Goal: Task Accomplishment & Management: Manage account settings

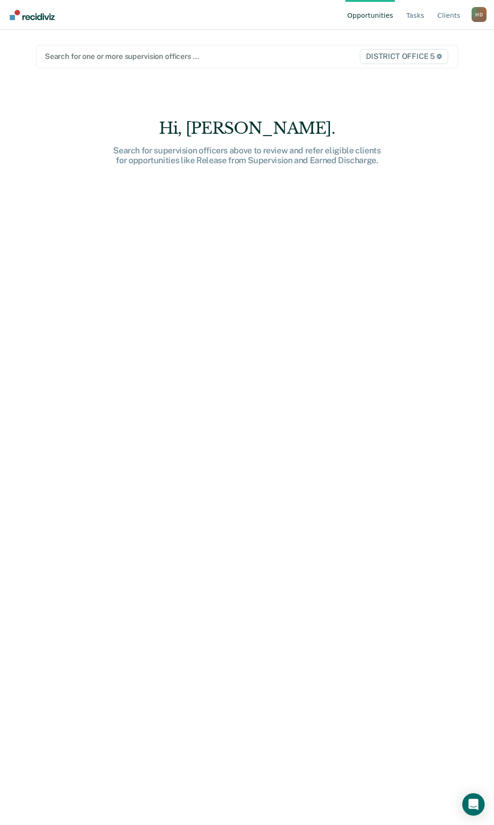
click at [262, 57] on div at bounding box center [186, 56] width 283 height 11
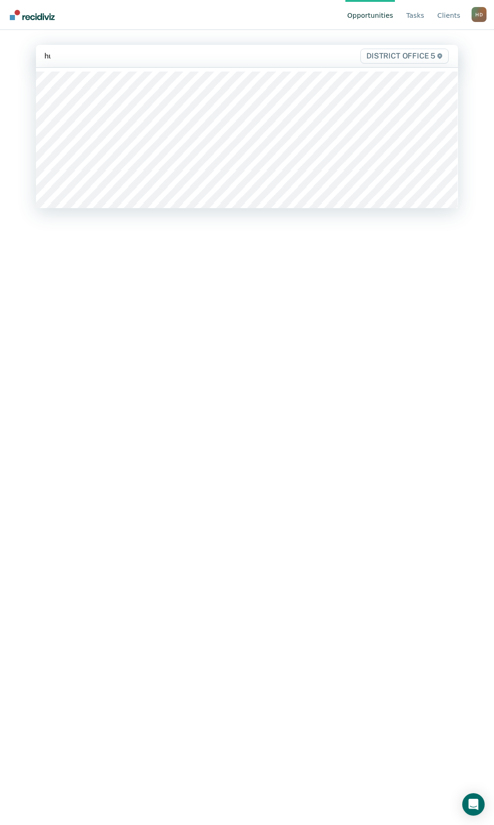
type input "hui"
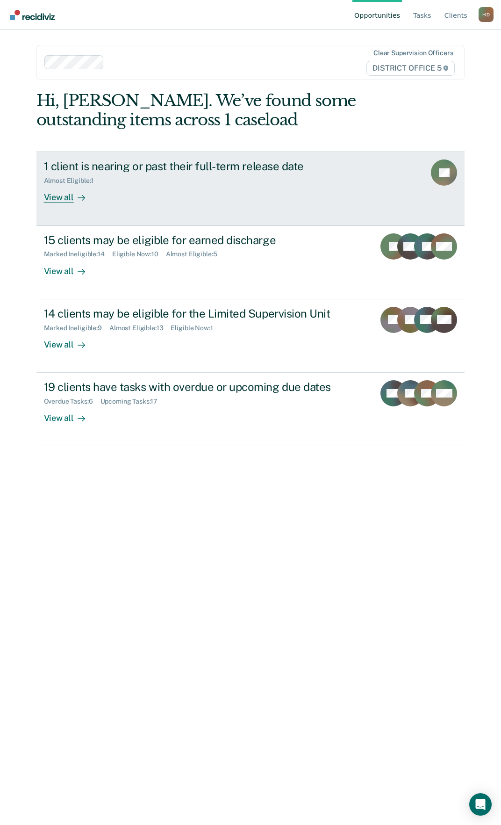
click at [83, 200] on icon at bounding box center [81, 197] width 7 height 7
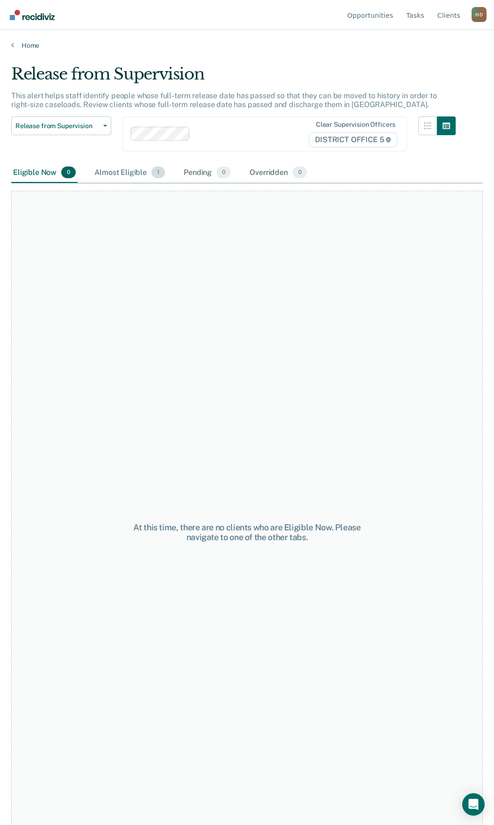
click at [121, 166] on div "Almost Eligible 1" at bounding box center [130, 173] width 74 height 21
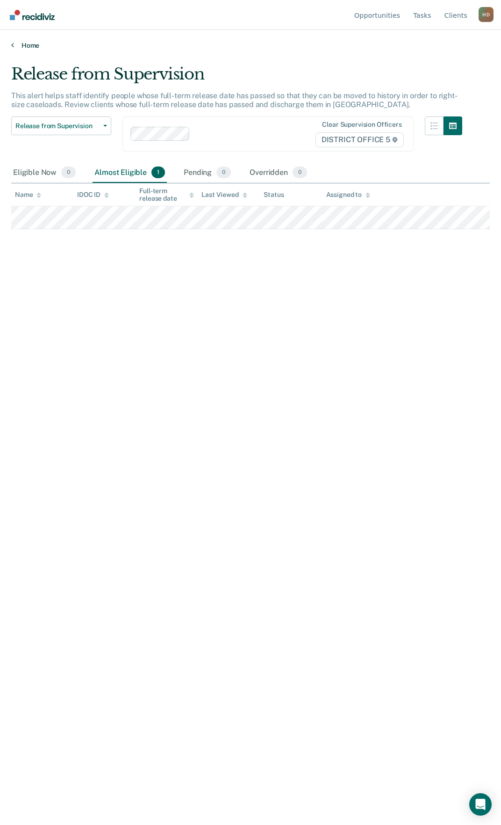
click at [25, 44] on link "Home" at bounding box center [250, 45] width 479 height 8
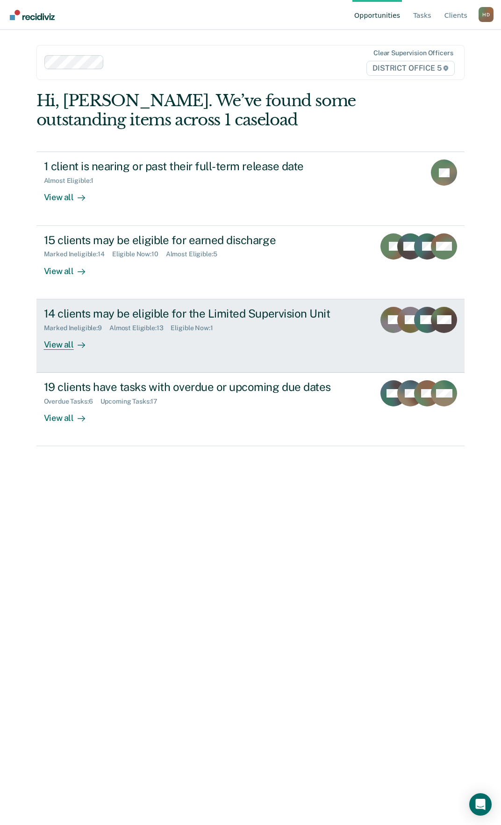
click at [74, 344] on div at bounding box center [79, 344] width 11 height 11
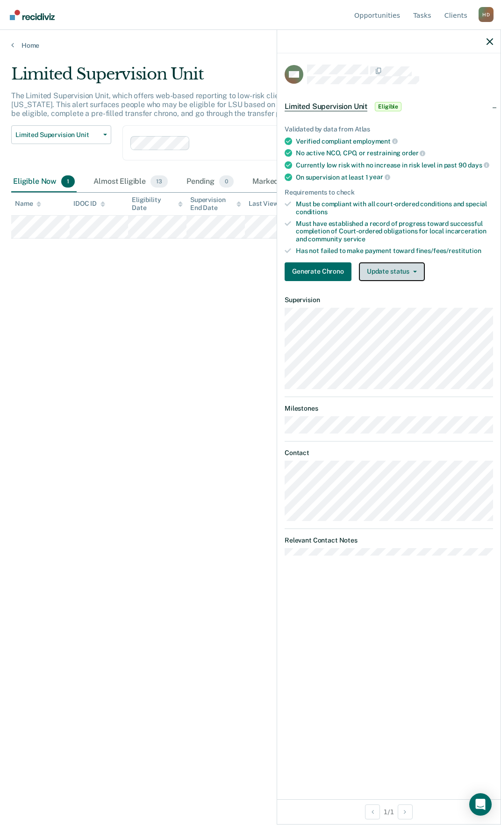
click at [390, 270] on button "Update status" at bounding box center [392, 271] width 66 height 19
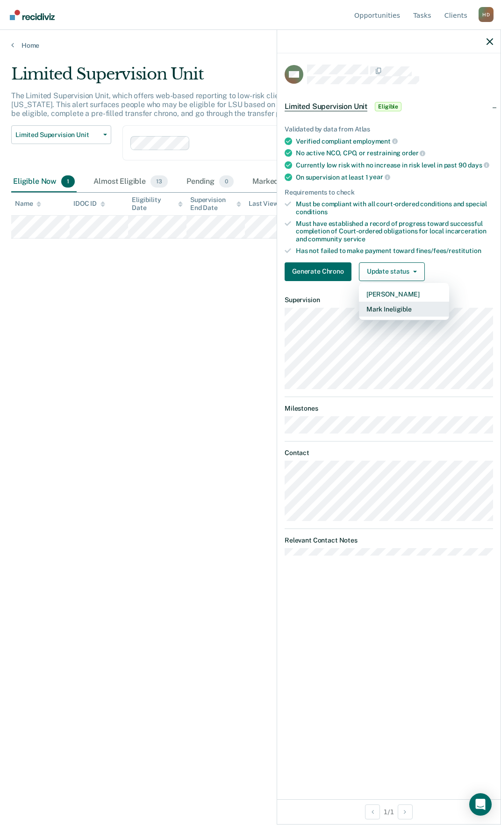
click at [388, 312] on button "Mark Ineligible" at bounding box center [404, 309] width 90 height 15
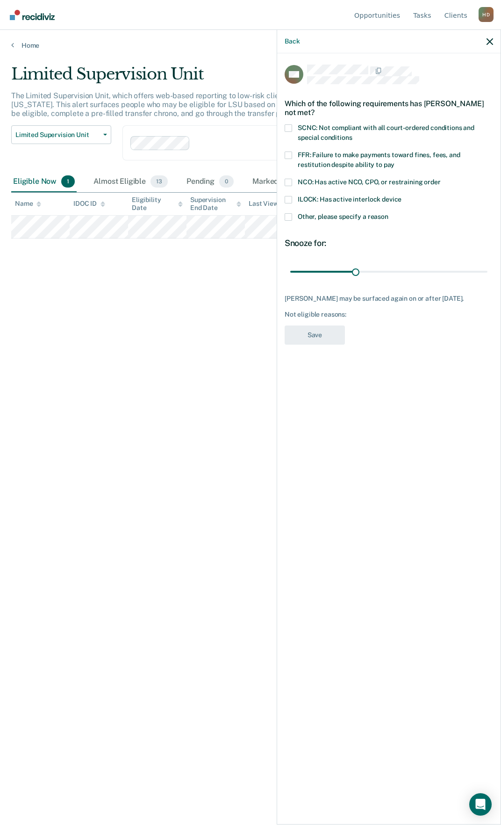
click at [307, 218] on span "Other, please specify a reason" at bounding box center [343, 216] width 91 height 7
click at [388, 213] on input "Other, please specify a reason" at bounding box center [388, 213] width 0 height 0
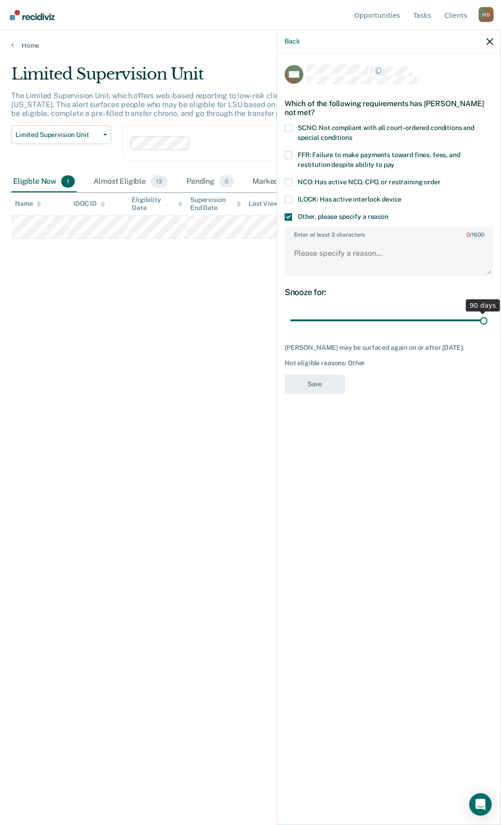
drag, startPoint x: 354, startPoint y: 321, endPoint x: 392, endPoint y: 255, distance: 75.6
type input "90"
click at [488, 320] on input "range" at bounding box center [388, 320] width 197 height 16
click at [384, 254] on textarea "Enter at least 3 characters 0 / 1600" at bounding box center [389, 257] width 207 height 35
type textarea "Needs to get interlock device installed"
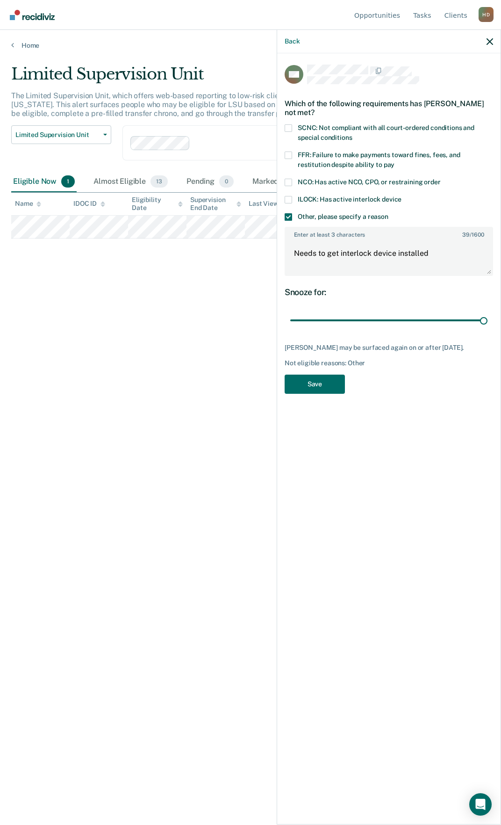
click at [332, 373] on div "MC Which of the following requirements has [PERSON_NAME] not met? SCNC: Not com…" at bounding box center [389, 232] width 208 height 335
click at [329, 391] on button "Save" at bounding box center [315, 383] width 60 height 19
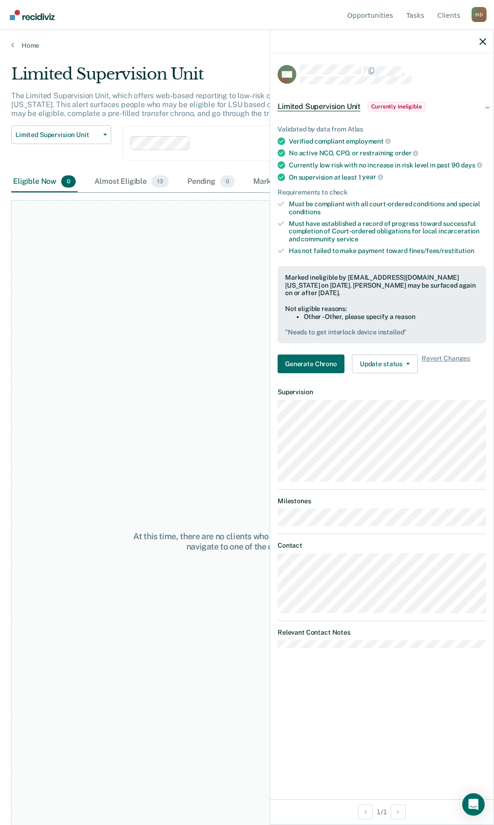
click at [479, 47] on div at bounding box center [381, 41] width 223 height 23
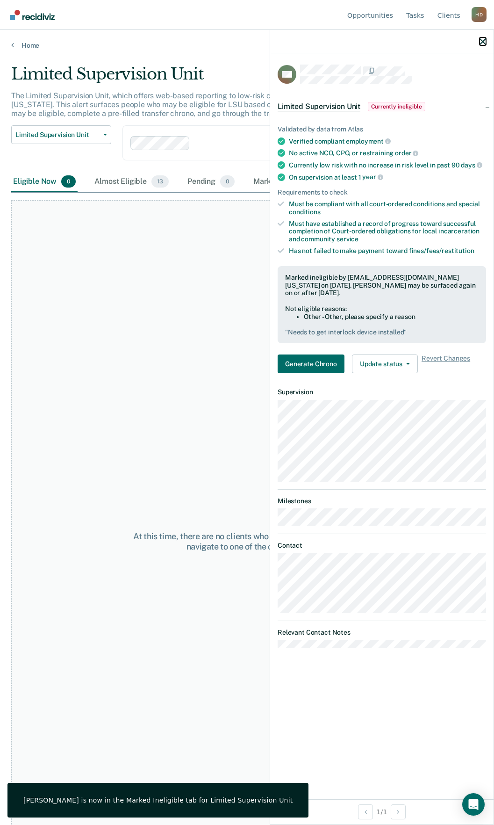
click at [483, 41] on icon "button" at bounding box center [483, 41] width 7 height 7
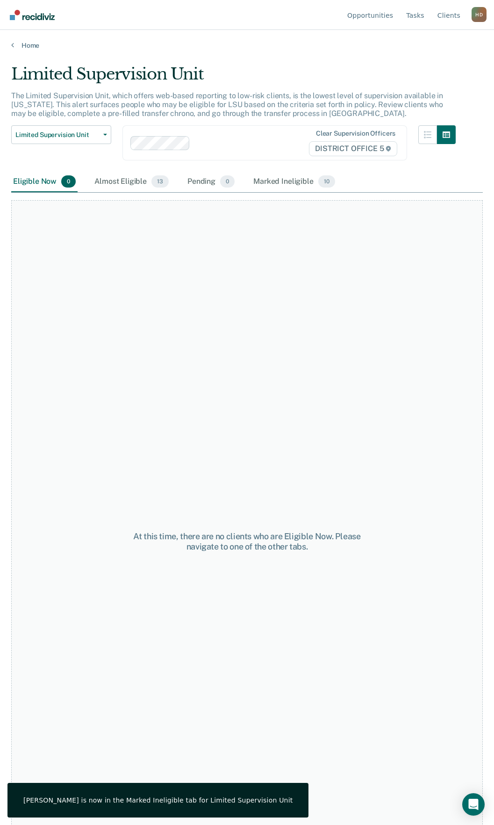
click at [38, 50] on main "Limited Supervision Unit The Limited Supervision Unit, which offers web-based r…" at bounding box center [247, 436] width 494 height 772
click at [34, 46] on link "Home" at bounding box center [247, 45] width 472 height 8
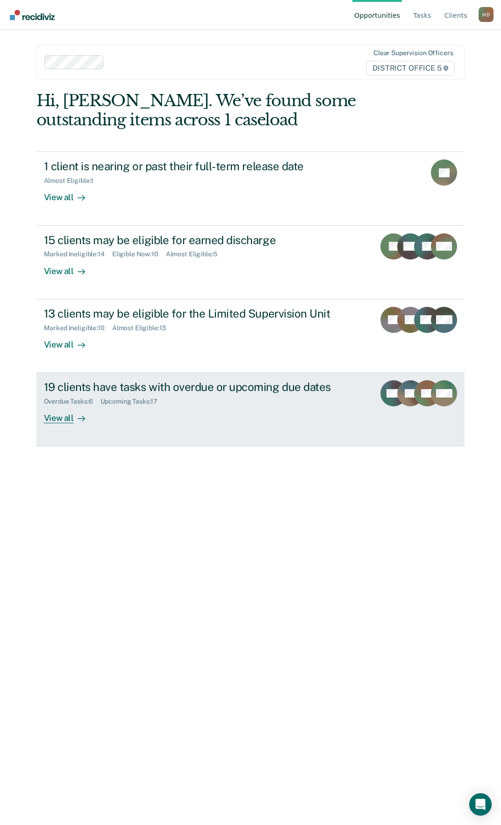
click at [66, 422] on div "View all" at bounding box center [70, 414] width 52 height 18
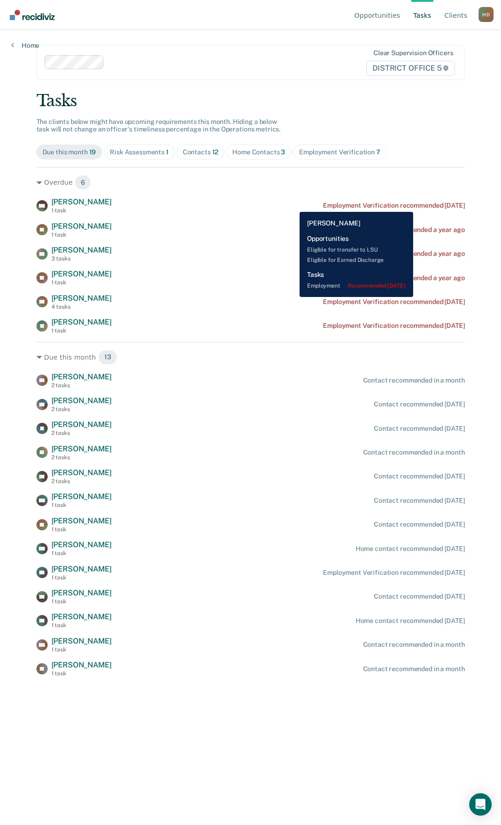
click at [426, 205] on div "Employment Verification recommended [DATE]" at bounding box center [394, 205] width 142 height 8
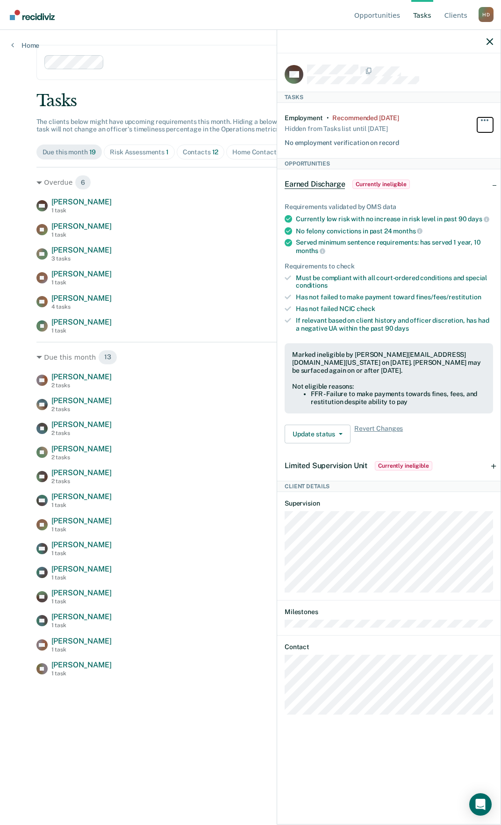
click at [484, 117] on button "button" at bounding box center [485, 124] width 16 height 15
click at [466, 194] on button "90 days" at bounding box center [459, 194] width 67 height 15
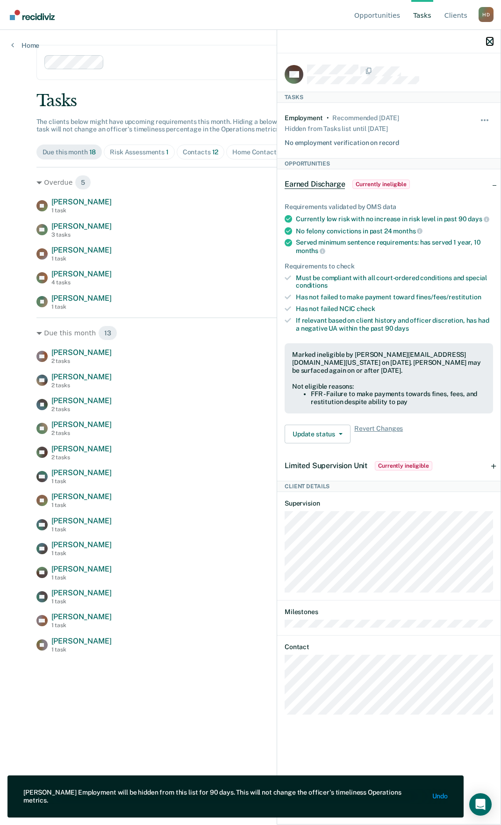
click at [488, 43] on icon "button" at bounding box center [490, 41] width 7 height 7
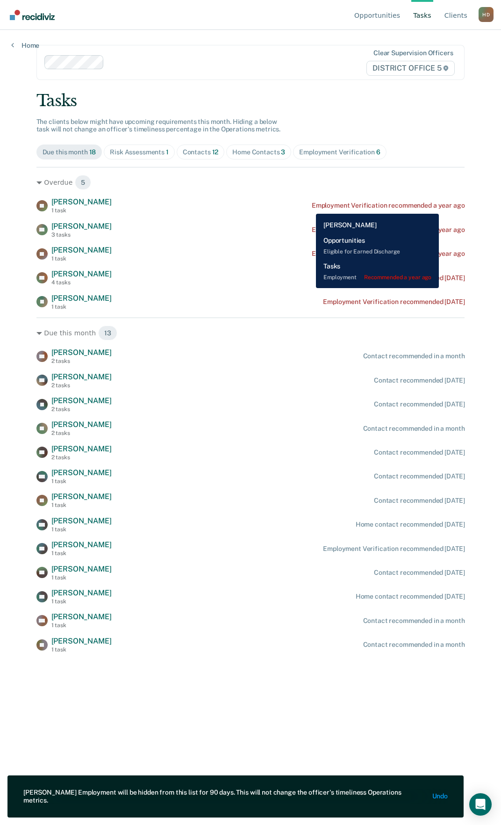
click at [439, 207] on div "Employment Verification recommended a year ago" at bounding box center [388, 205] width 153 height 8
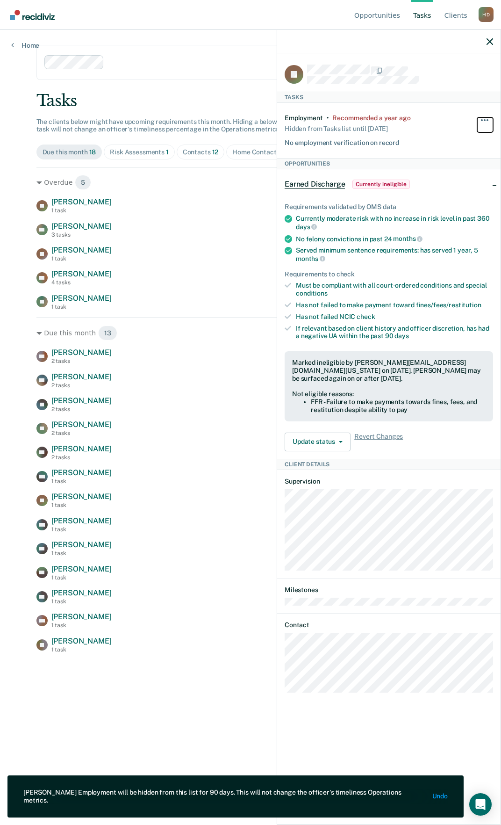
click at [481, 121] on button "button" at bounding box center [485, 124] width 16 height 15
click at [451, 193] on button "90 days" at bounding box center [459, 194] width 67 height 15
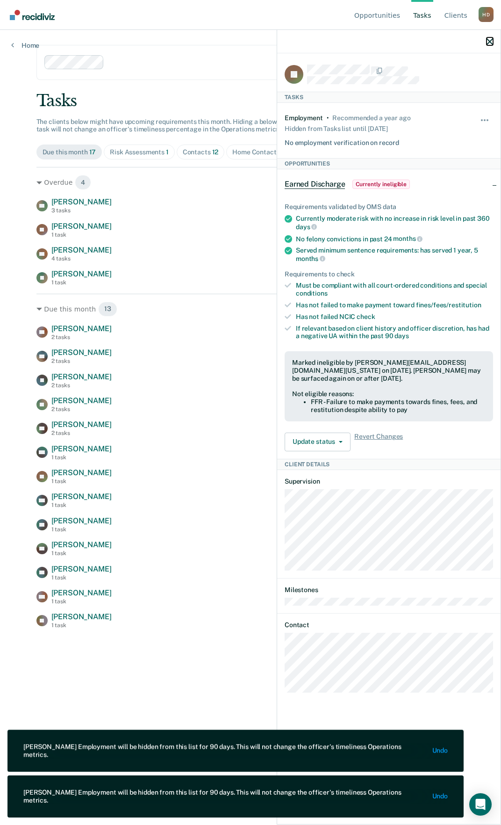
click at [488, 44] on icon "button" at bounding box center [490, 41] width 7 height 7
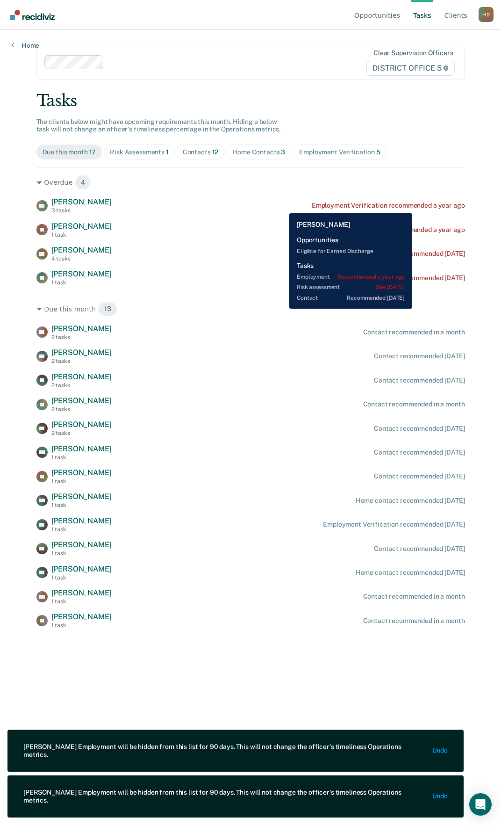
click at [413, 206] on div "Employment Verification recommended a year ago" at bounding box center [388, 205] width 153 height 8
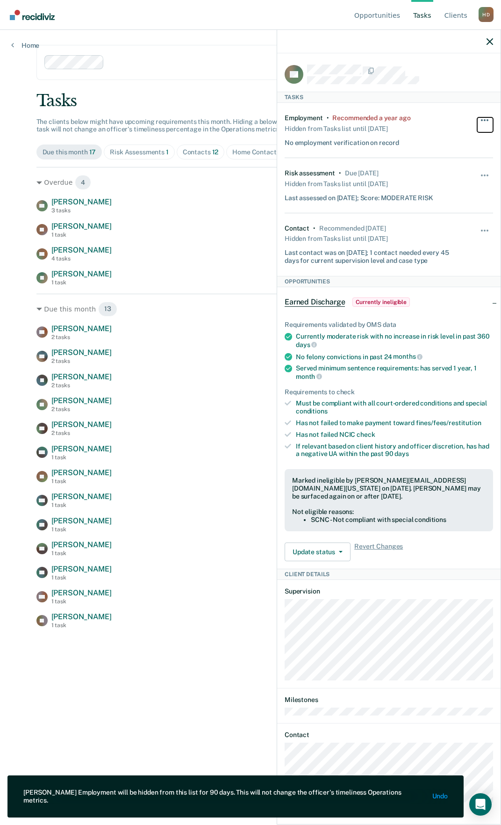
click at [485, 119] on span "button" at bounding box center [485, 120] width 2 height 2
click at [466, 192] on button "90 days" at bounding box center [459, 194] width 67 height 15
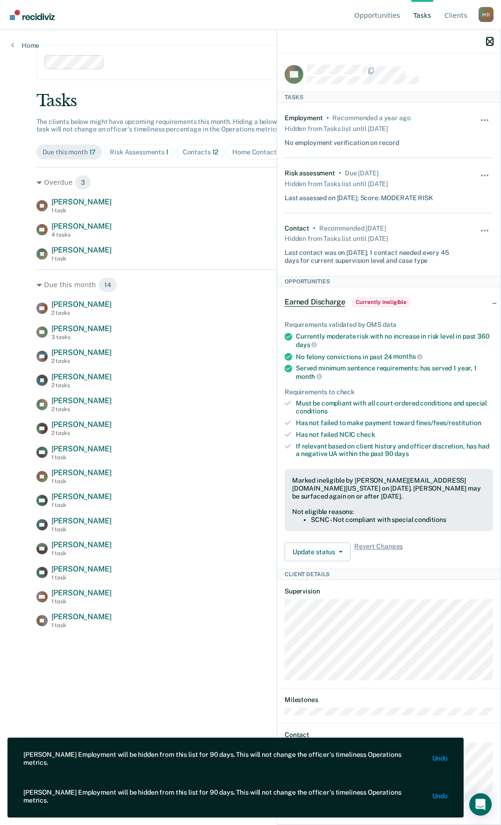
click at [489, 41] on icon "button" at bounding box center [490, 41] width 7 height 7
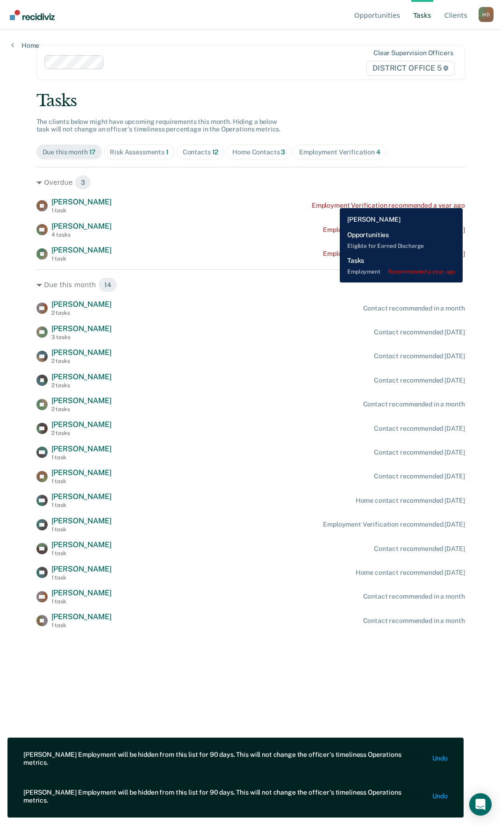
click at [463, 201] on div "JA [PERSON_NAME] 1 task Employment Verification recommended a year ago" at bounding box center [250, 205] width 429 height 16
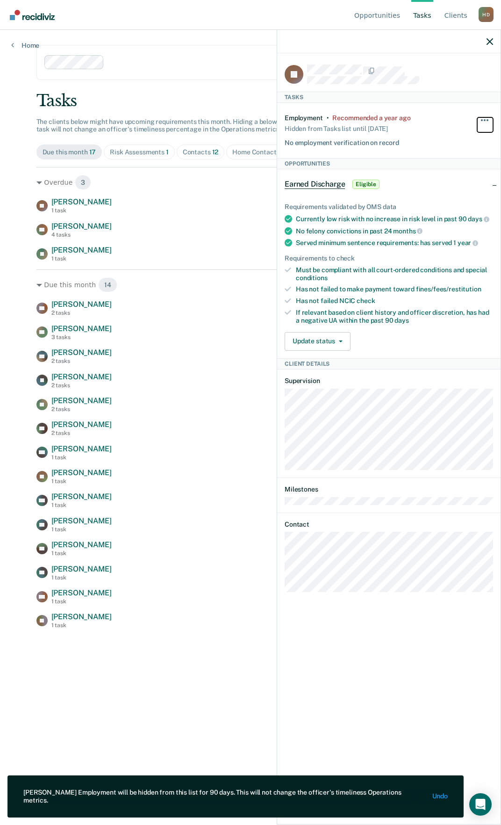
click at [486, 118] on button "button" at bounding box center [485, 124] width 16 height 15
click at [445, 198] on button "90 days" at bounding box center [459, 194] width 67 height 15
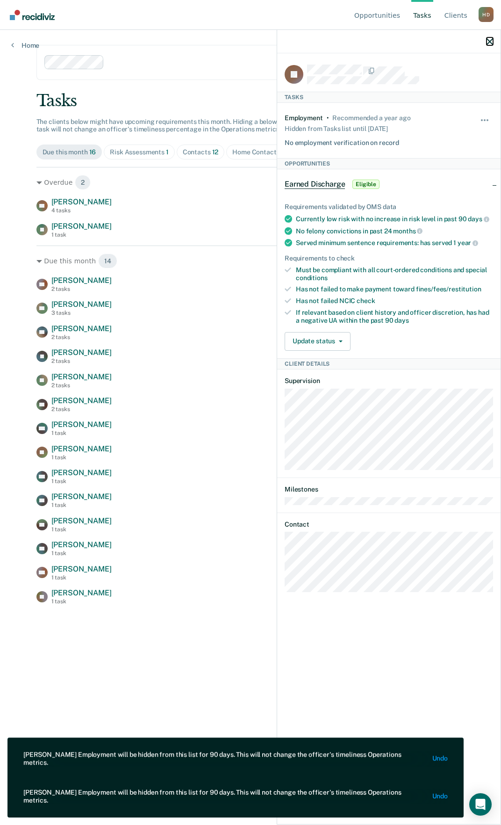
click at [487, 41] on icon "button" at bounding box center [490, 41] width 7 height 7
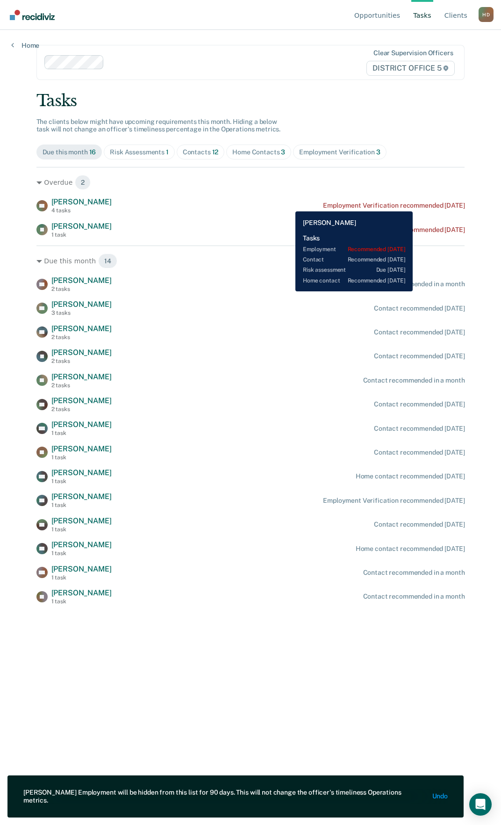
click at [427, 204] on div "Employment Verification recommended [DATE]" at bounding box center [394, 205] width 142 height 8
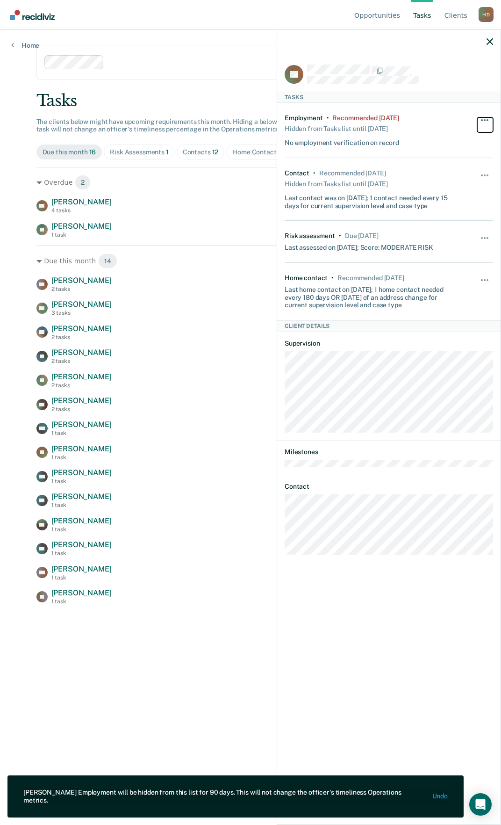
click at [481, 117] on button "button" at bounding box center [485, 124] width 16 height 15
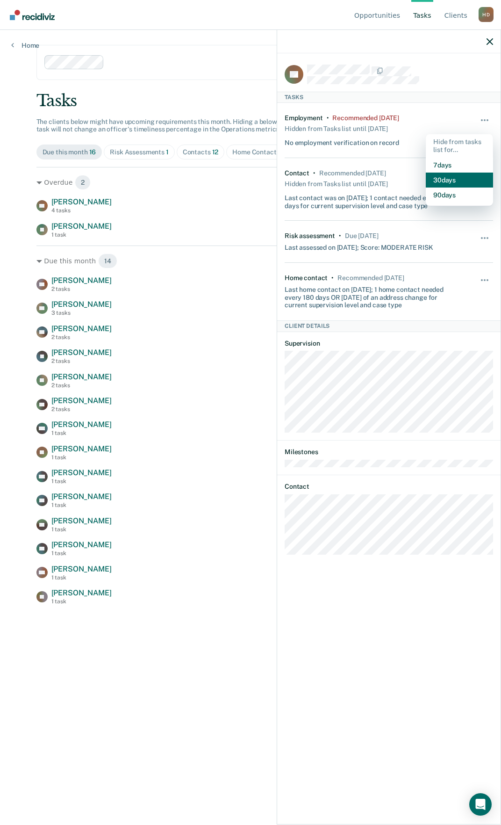
click at [460, 181] on button "30 days" at bounding box center [459, 179] width 67 height 15
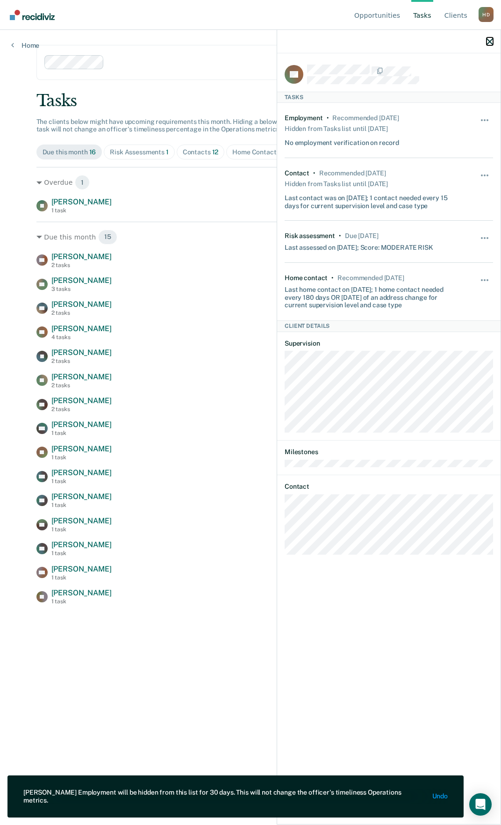
click at [489, 40] on icon "button" at bounding box center [490, 41] width 7 height 7
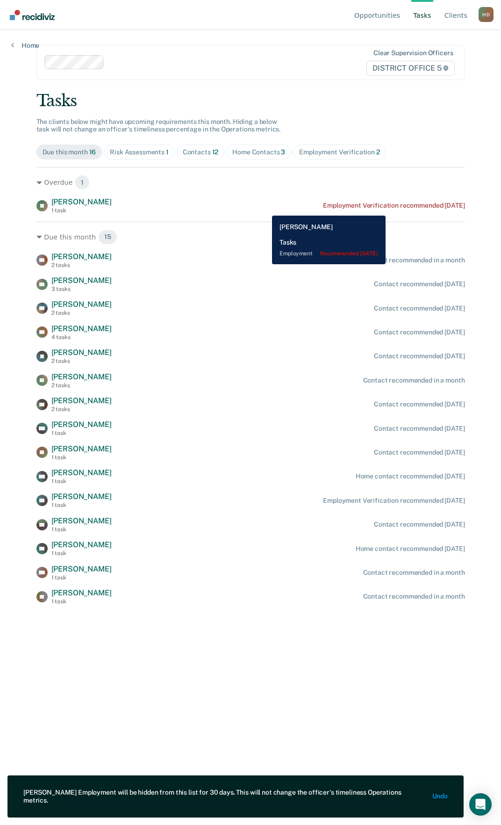
click at [404, 208] on div "Employment Verification recommended [DATE]" at bounding box center [394, 205] width 142 height 8
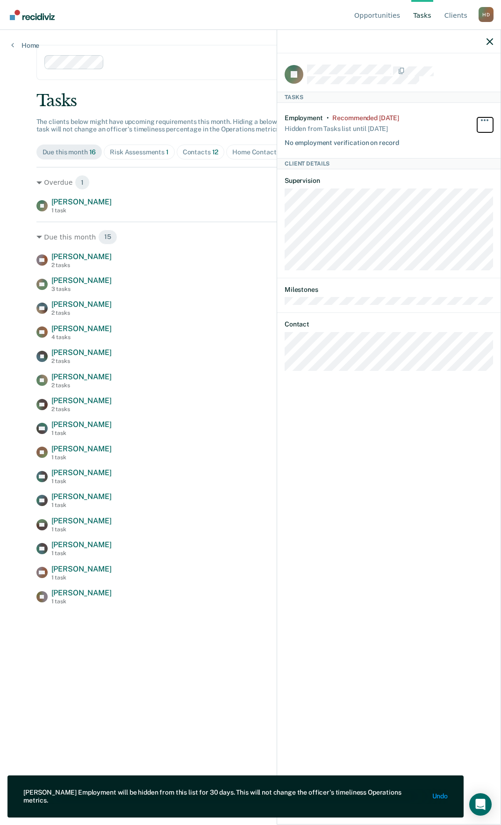
click at [485, 119] on span "button" at bounding box center [485, 120] width 2 height 2
click at [487, 114] on div "Hide from tasks list for... 7 days 30 days 90 days" at bounding box center [485, 130] width 16 height 33
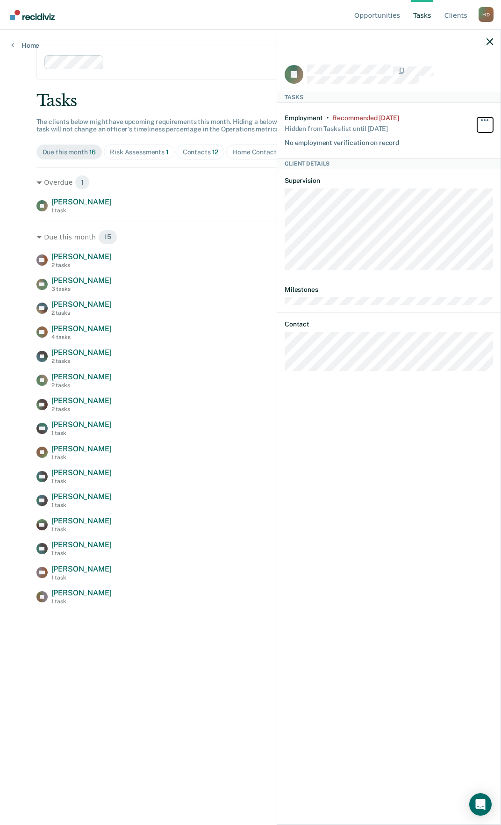
click at [489, 121] on button "button" at bounding box center [485, 124] width 16 height 15
click at [456, 191] on button "90 days" at bounding box center [459, 194] width 67 height 15
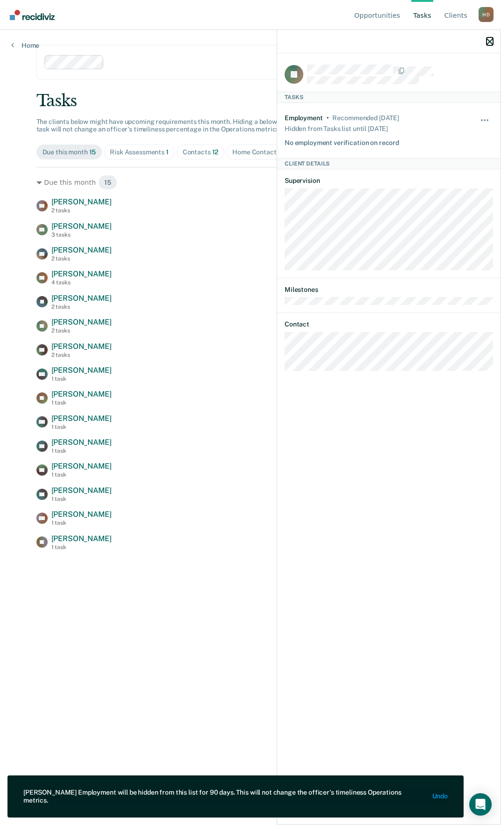
click at [492, 38] on icon "button" at bounding box center [490, 41] width 7 height 7
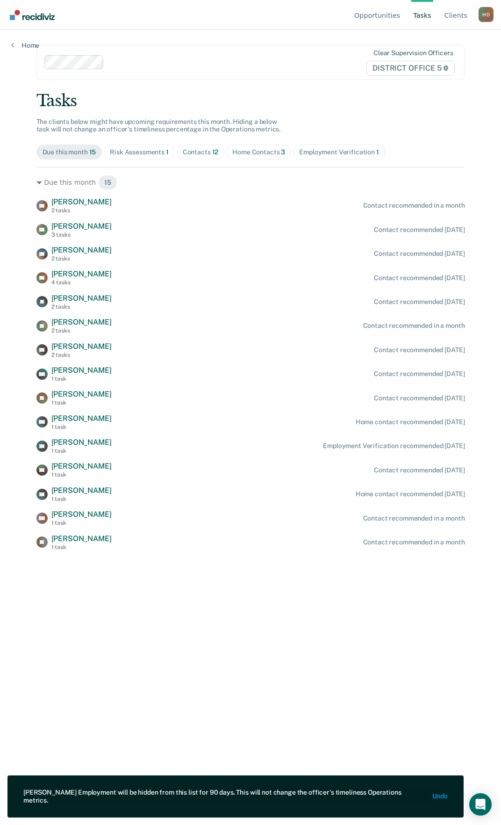
click at [261, 64] on div at bounding box center [220, 62] width 224 height 11
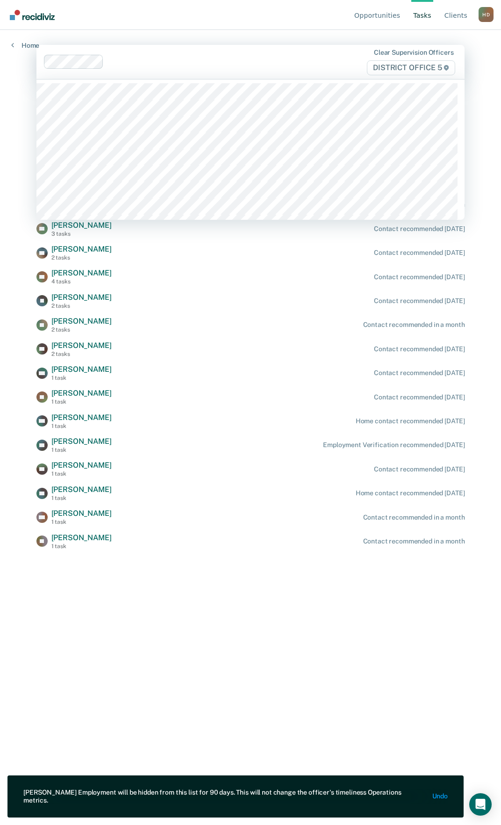
click at [230, 24] on nav "Opportunities Tasks Client s [PERSON_NAME] Profile How it works Log Out" at bounding box center [250, 14] width 486 height 29
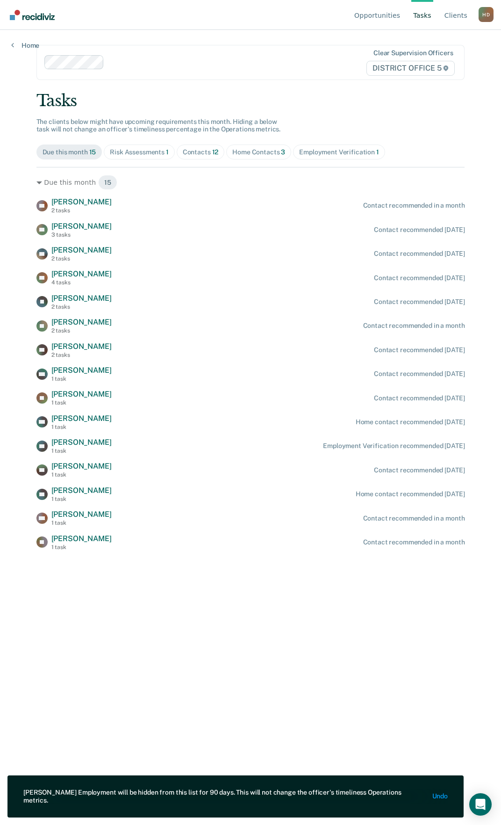
click at [214, 593] on main "Clear supervision officers DISTRICT OFFICE 5 Tasks The clients below might have…" at bounding box center [250, 416] width 451 height 772
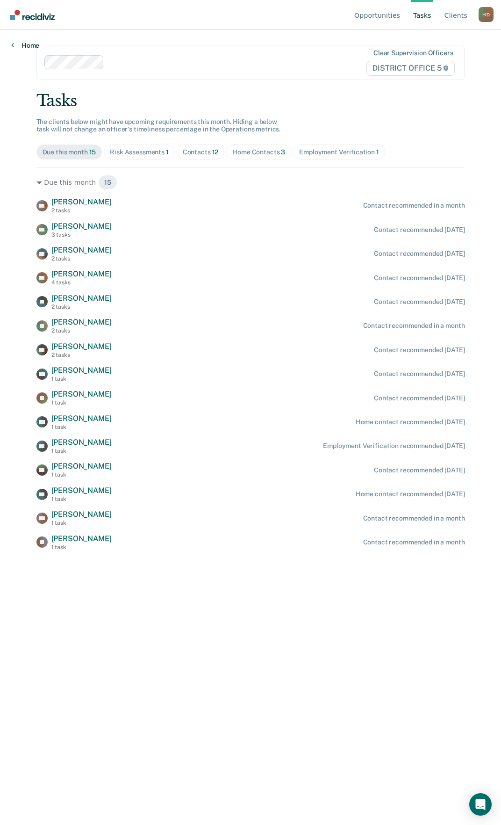
click at [30, 43] on link "Home" at bounding box center [25, 45] width 28 height 8
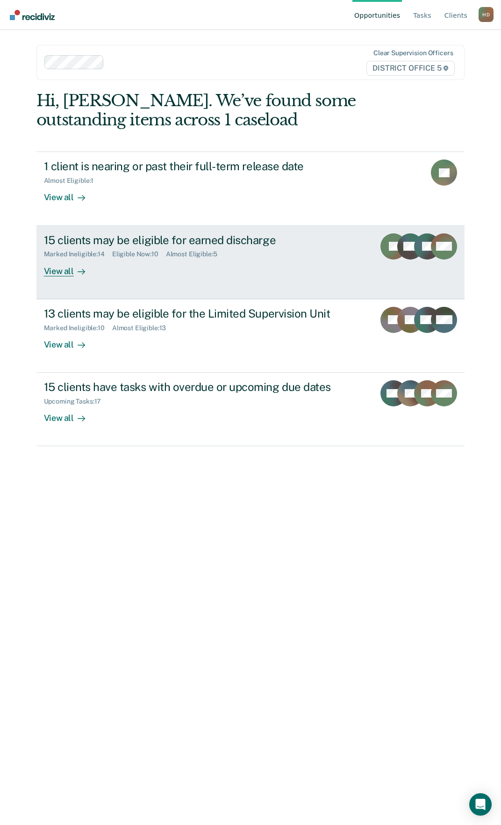
click at [79, 272] on icon at bounding box center [81, 272] width 7 height 0
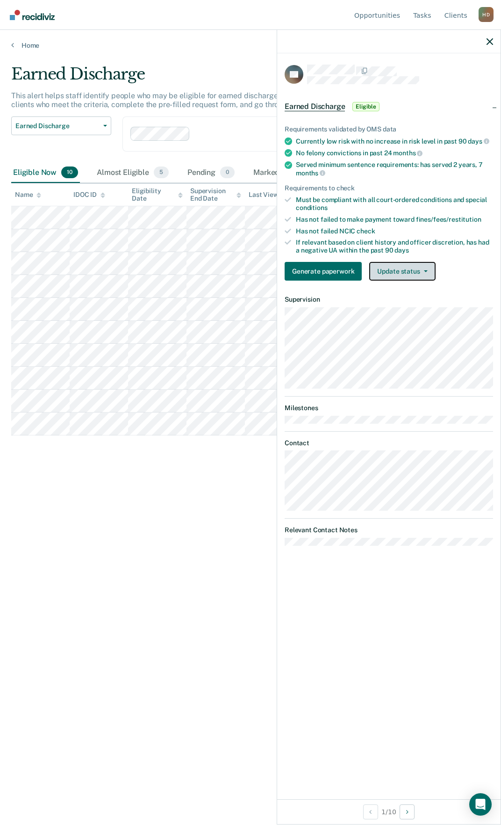
click at [390, 271] on button "Update status" at bounding box center [402, 271] width 66 height 19
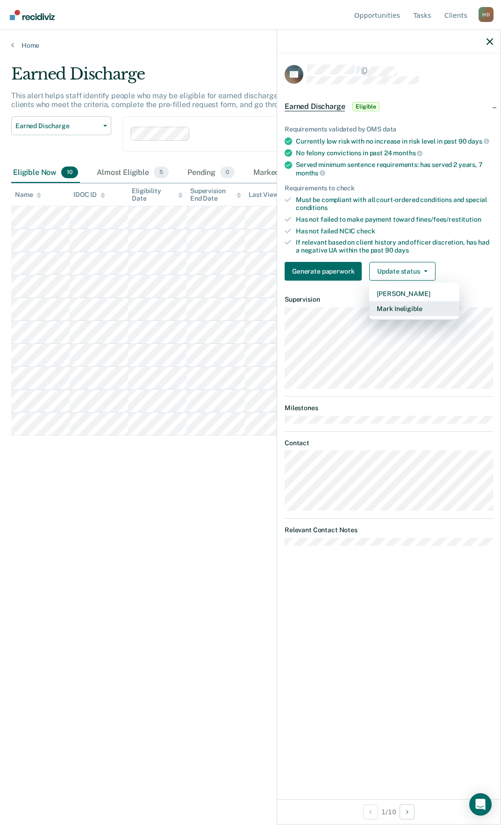
click at [388, 309] on button "Mark Ineligible" at bounding box center [414, 308] width 90 height 15
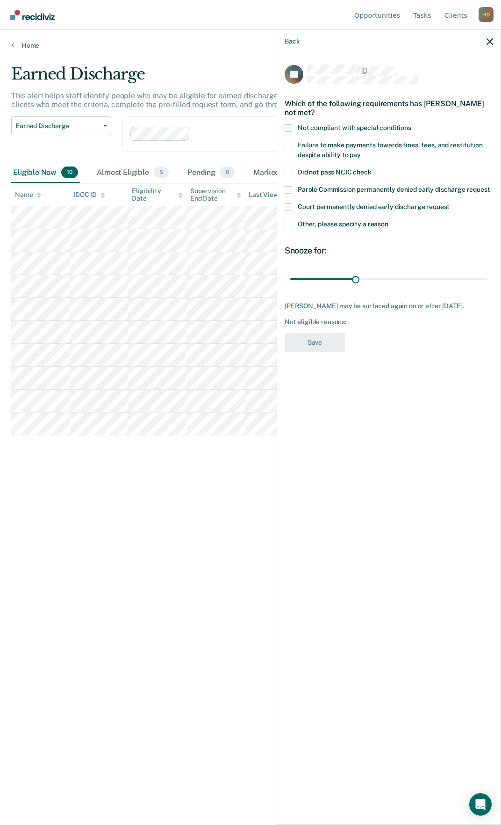
click at [309, 170] on span "Did not pass NCIC check" at bounding box center [335, 171] width 74 height 7
click at [372, 169] on input "Did not pass NCIC check" at bounding box center [372, 169] width 0 height 0
drag, startPoint x: 310, startPoint y: 277, endPoint x: 501, endPoint y: 276, distance: 191.2
type input "365"
click at [488, 276] on input "range" at bounding box center [388, 279] width 197 height 16
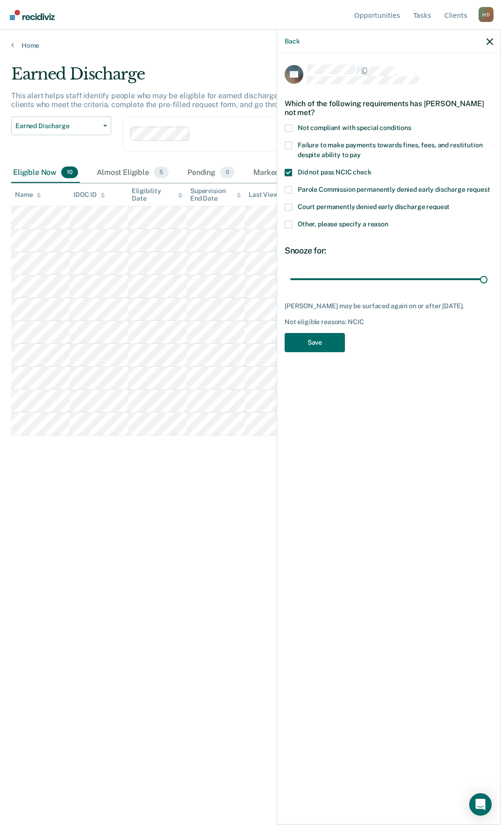
click at [312, 170] on span "Did not pass NCIC check" at bounding box center [335, 171] width 74 height 7
click at [372, 169] on input "Did not pass NCIC check" at bounding box center [372, 169] width 0 height 0
click at [310, 218] on div "Court permanently denied early discharge request" at bounding box center [389, 211] width 208 height 17
click at [312, 223] on span "Other, please specify a reason" at bounding box center [343, 223] width 91 height 7
click at [388, 221] on input "Other, please specify a reason" at bounding box center [388, 221] width 0 height 0
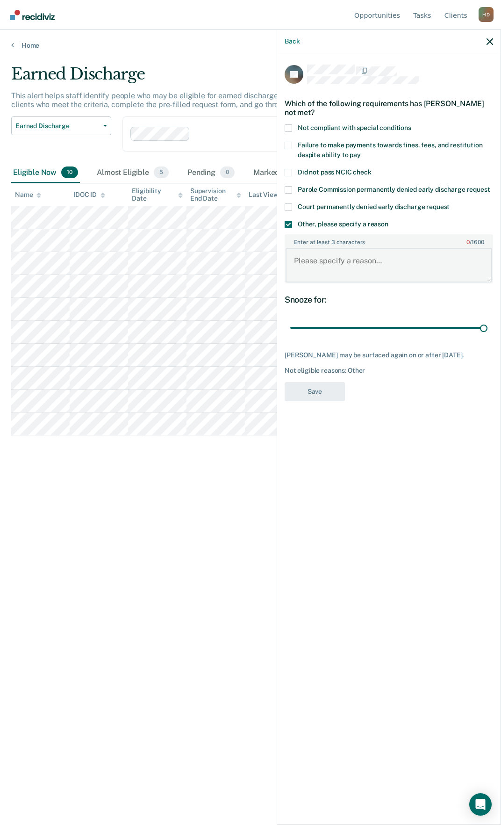
click at [338, 252] on textarea "Enter at least 3 characters 0 / 1600" at bounding box center [389, 265] width 207 height 35
type textarea "NCO"
click at [317, 387] on button "Save" at bounding box center [315, 391] width 60 height 19
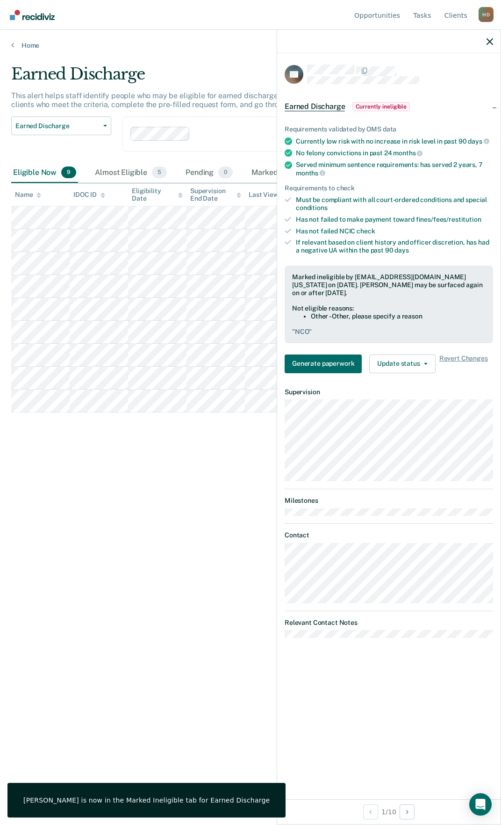
click at [492, 37] on div at bounding box center [388, 41] width 223 height 23
click at [489, 43] on icon "button" at bounding box center [490, 41] width 7 height 7
